Goal: Transaction & Acquisition: Download file/media

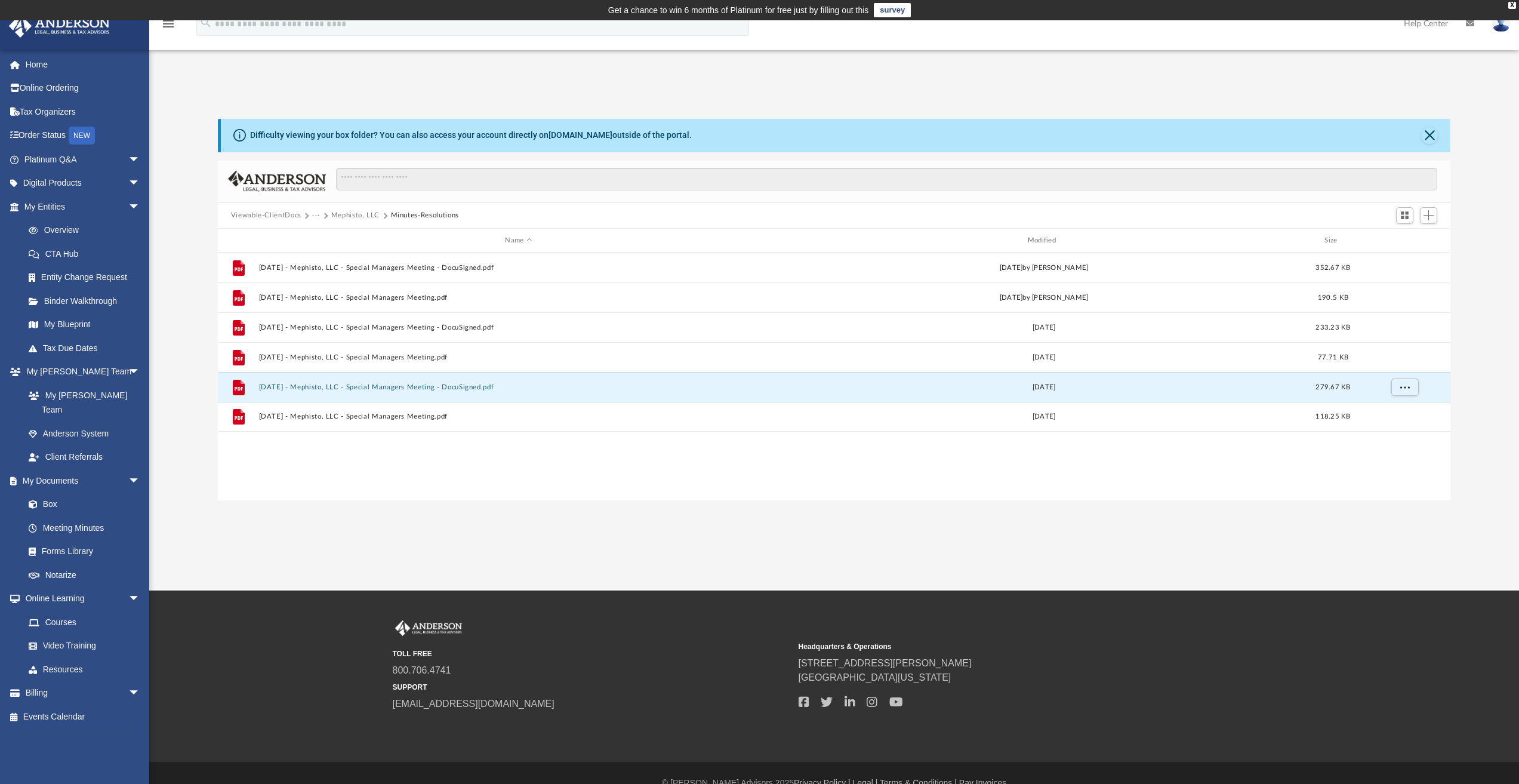
scroll to position [263, 1223]
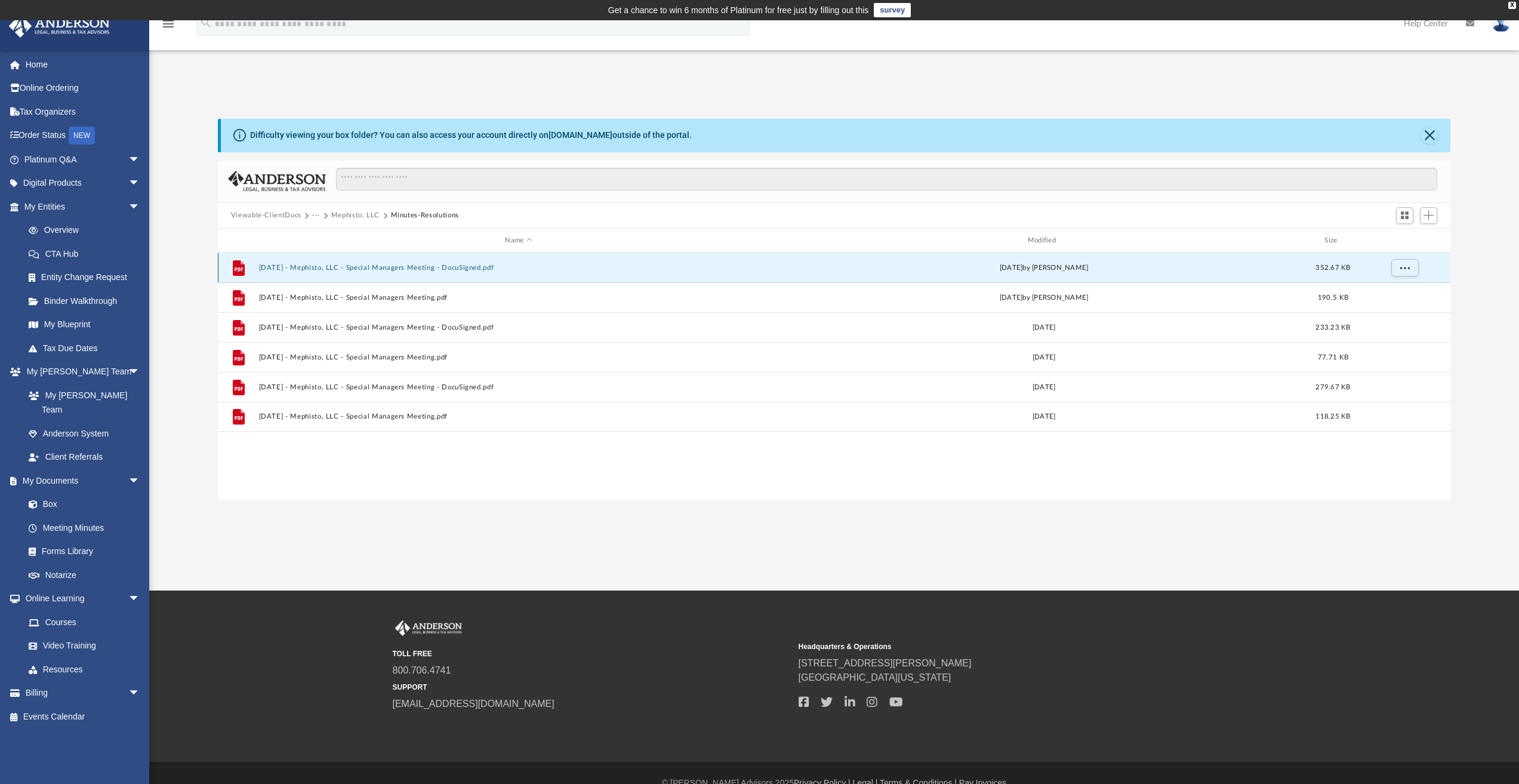
click at [394, 270] on button "[DATE] - Mephisto, LLC - Special Managers Meeting - DocuSigned.pdf" at bounding box center [518, 267] width 520 height 8
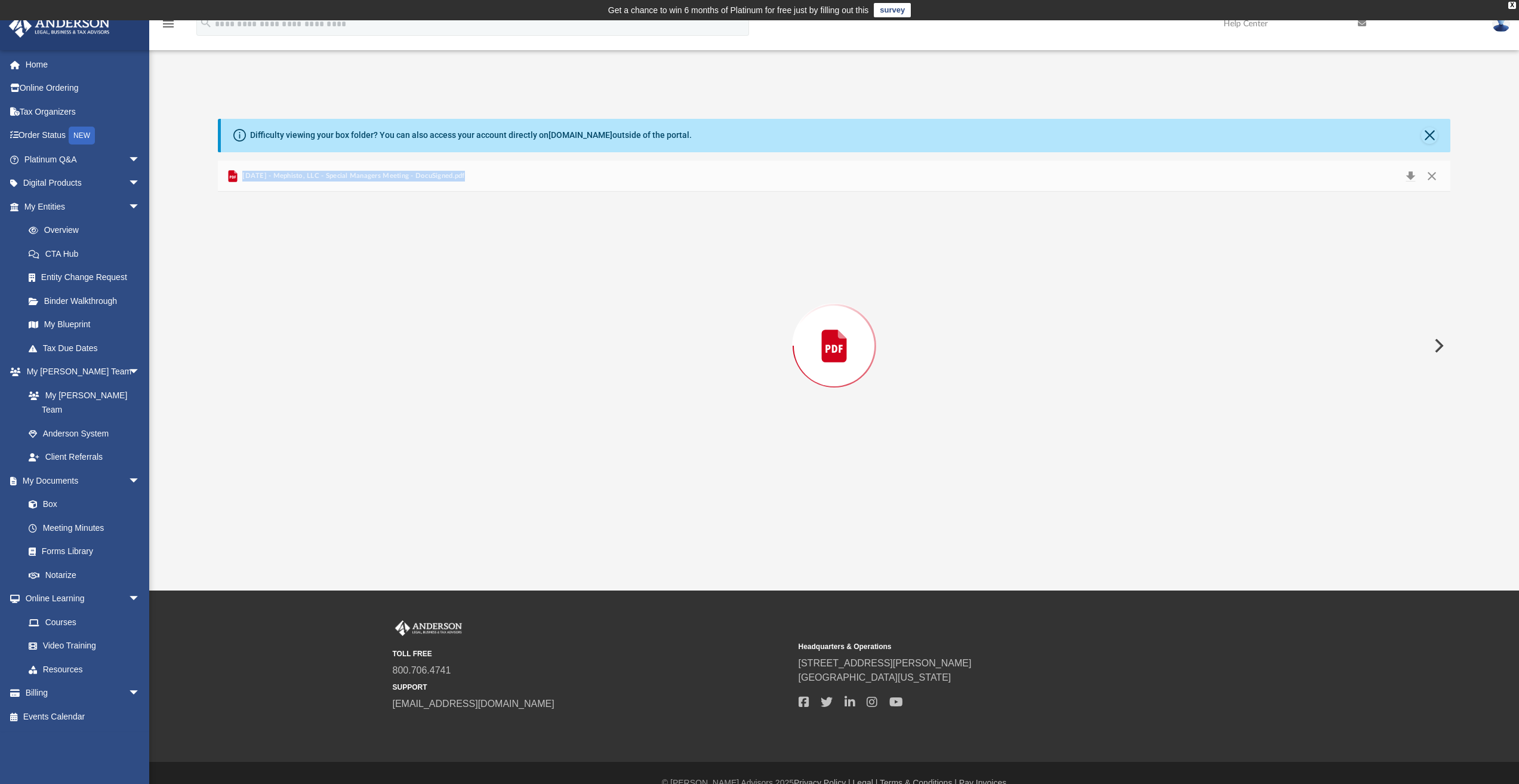
click at [394, 270] on div "Preview" at bounding box center [834, 346] width 1234 height 308
click at [839, 411] on button "Download" at bounding box center [834, 405] width 59 height 19
click at [35, 67] on link "Home" at bounding box center [83, 65] width 150 height 24
